Goal: Find specific page/section: Find specific page/section

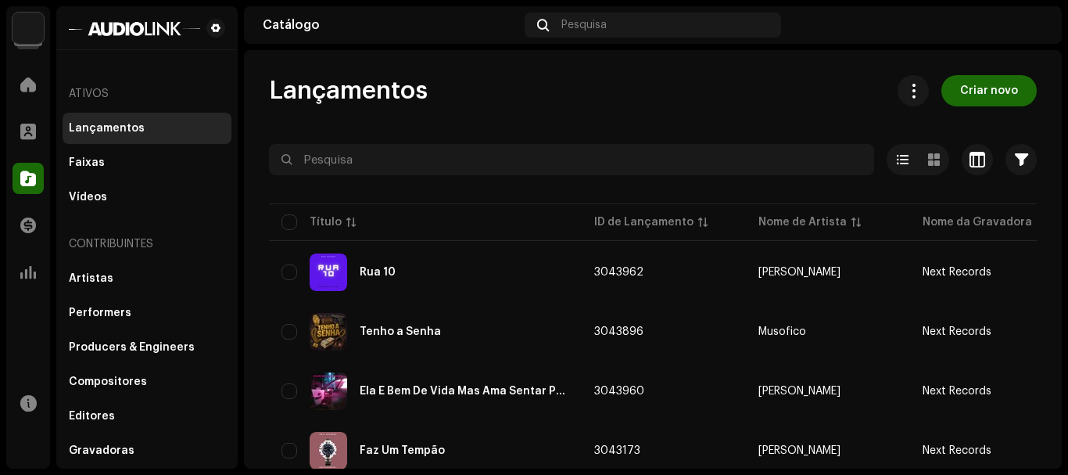
scroll to position [1246, 0]
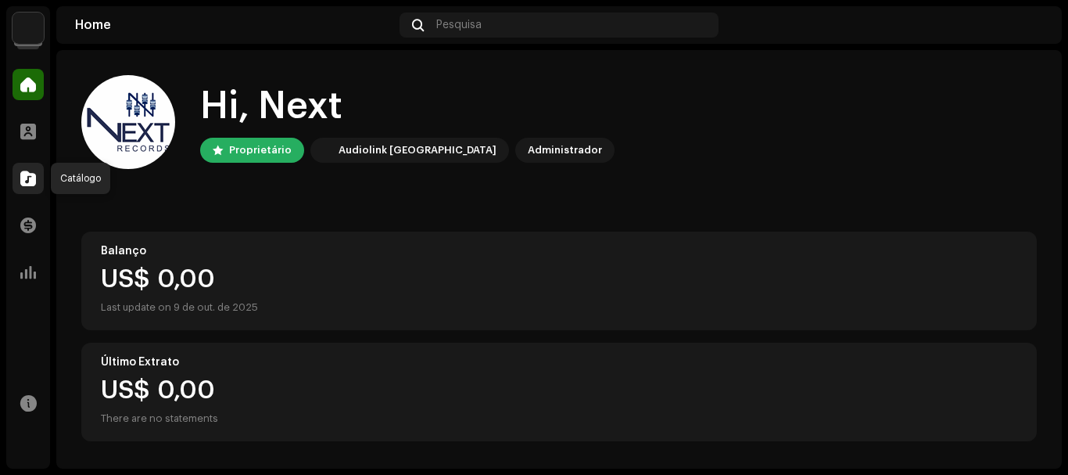
click at [31, 182] on span at bounding box center [28, 178] width 16 height 13
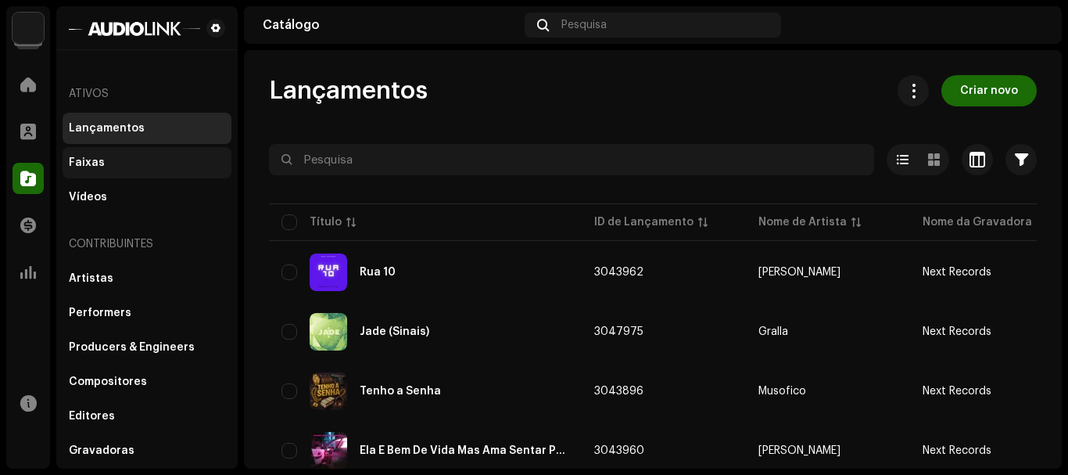
click at [127, 158] on div "Faixas" at bounding box center [147, 162] width 156 height 13
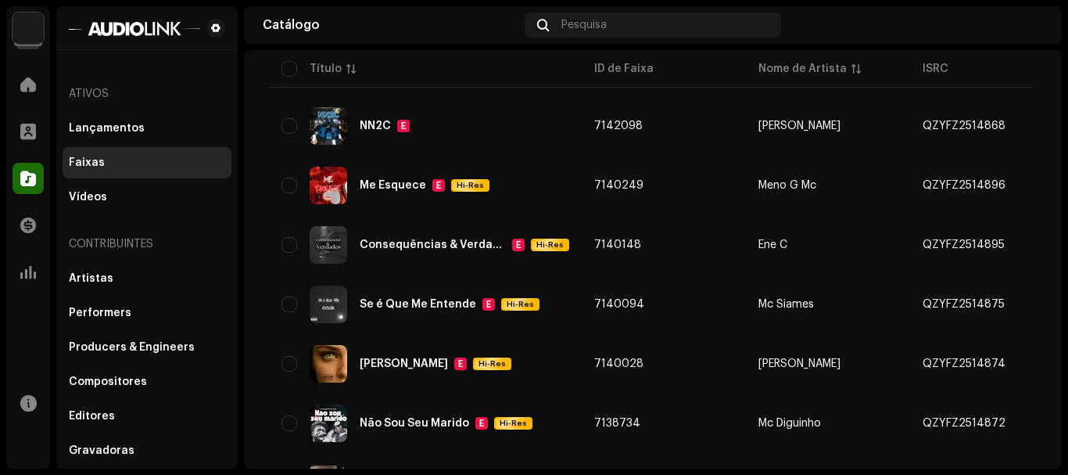
scroll to position [1250, 0]
